Goal: Task Accomplishment & Management: Manage account settings

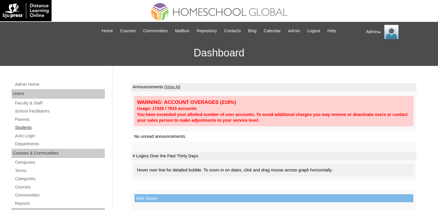
click at [29, 126] on link "Students" at bounding box center [59, 127] width 90 height 7
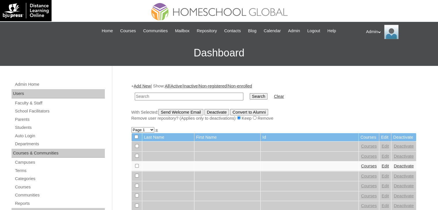
click at [160, 97] on input "text" at bounding box center [189, 97] width 109 height 8
click at [206, 96] on input "text" at bounding box center [189, 97] width 109 height 8
type input "T"
type input "Brielle Callie"
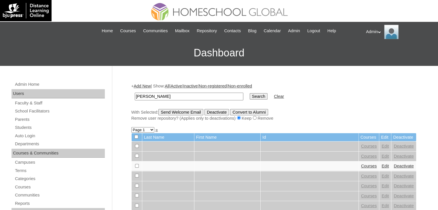
click at [250, 97] on input "Search" at bounding box center [259, 96] width 18 height 6
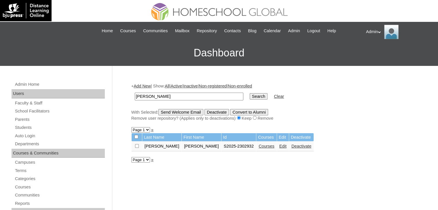
click at [259, 145] on link "Courses" at bounding box center [267, 146] width 16 height 5
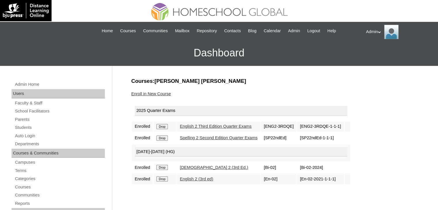
click at [166, 92] on link "Enroll in New Course" at bounding box center [151, 94] width 40 height 5
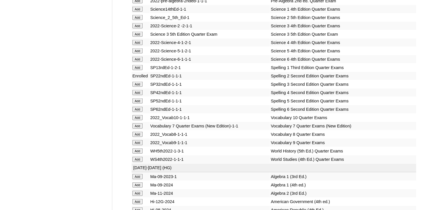
scroll to position [2484, 0]
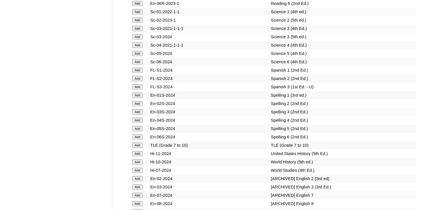
click at [136, 105] on input "Add" at bounding box center [137, 103] width 10 height 5
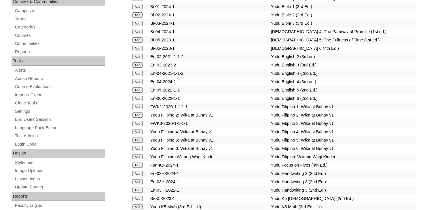
scroll to position [826, 0]
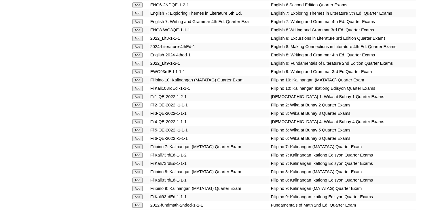
click at [137, 105] on input "Add" at bounding box center [137, 105] width 10 height 5
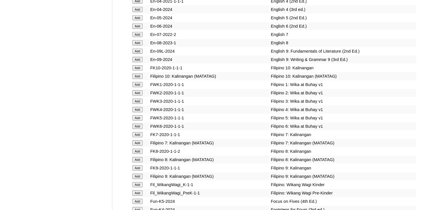
click at [137, 96] on input "Add" at bounding box center [137, 92] width 10 height 5
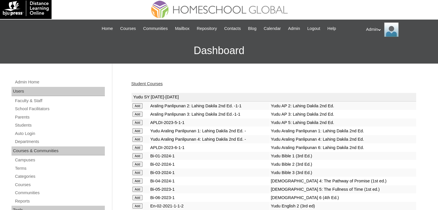
scroll to position [534, 0]
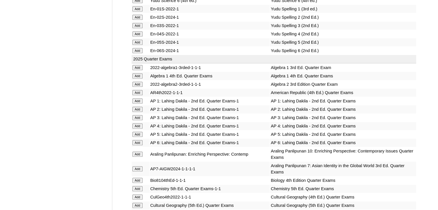
click at [141, 107] on input "Add" at bounding box center [137, 109] width 10 height 5
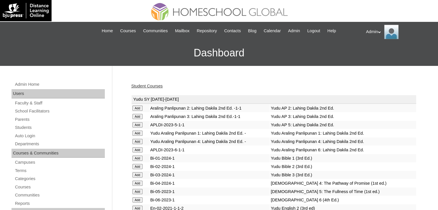
scroll to position [1431, 0]
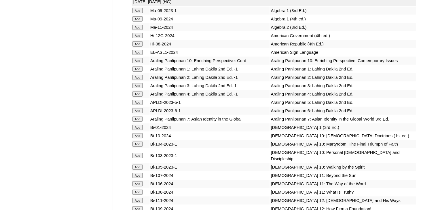
click at [138, 80] on input "Add" at bounding box center [137, 77] width 10 height 5
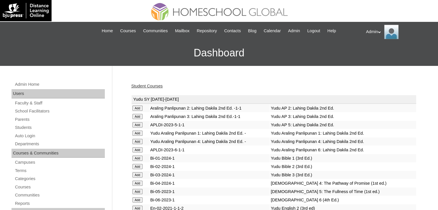
click at [159, 85] on link "Student Courses" at bounding box center [146, 86] width 31 height 5
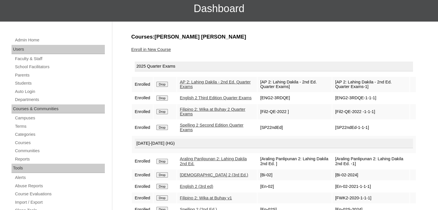
scroll to position [32, 0]
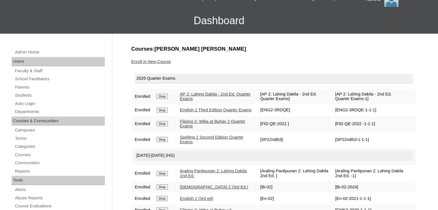
click at [158, 62] on link "Enroll in New Course" at bounding box center [151, 61] width 40 height 5
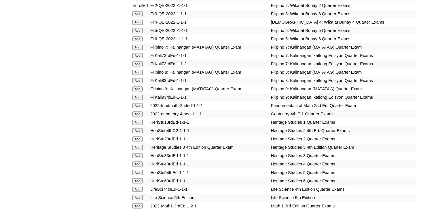
scroll to position [1034, 0]
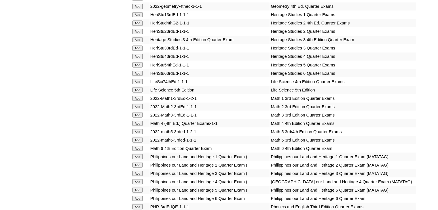
click at [140, 105] on input "Add" at bounding box center [137, 106] width 10 height 5
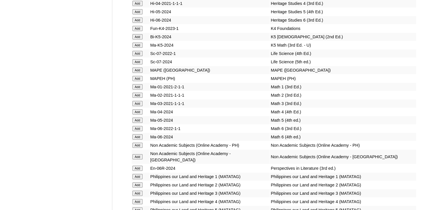
click at [138, 98] on input "Add" at bounding box center [137, 95] width 10 height 5
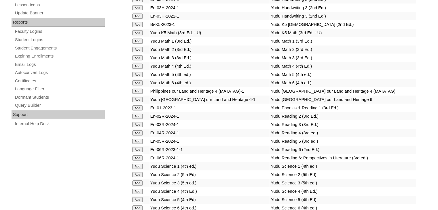
scroll to position [2351, 0]
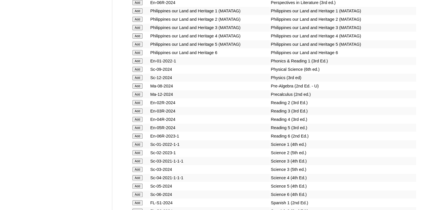
click at [138, 103] on input "Add" at bounding box center [137, 102] width 10 height 5
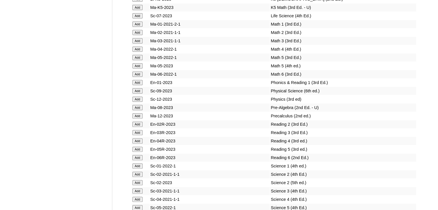
click at [138, 122] on input "Add" at bounding box center [137, 124] width 10 height 5
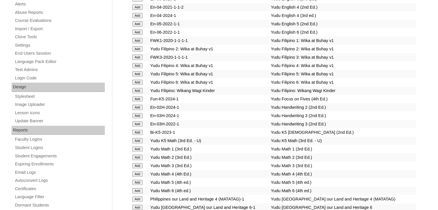
scroll to position [2003, 0]
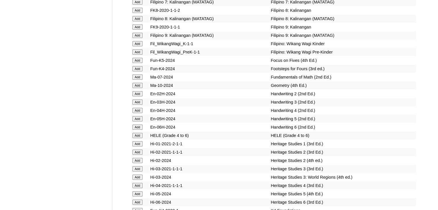
click at [135, 96] on input "Add" at bounding box center [137, 93] width 10 height 5
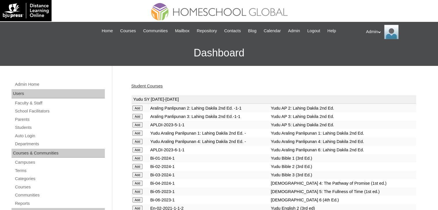
click at [155, 87] on link "Student Courses" at bounding box center [146, 86] width 31 height 5
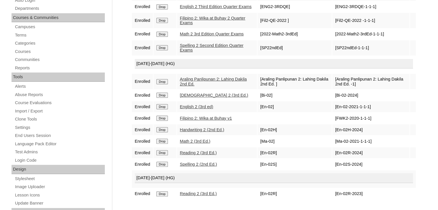
scroll to position [141, 0]
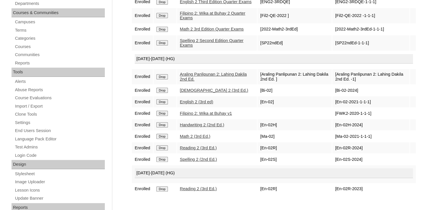
click at [165, 191] on input "Drop" at bounding box center [161, 189] width 11 height 5
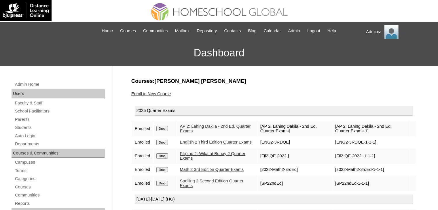
click at [157, 95] on link "Enroll in New Course" at bounding box center [151, 94] width 40 height 5
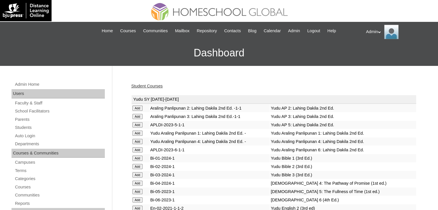
click at [153, 86] on link "Student Courses" at bounding box center [146, 86] width 31 height 5
